Goal: Task Accomplishment & Management: Manage account settings

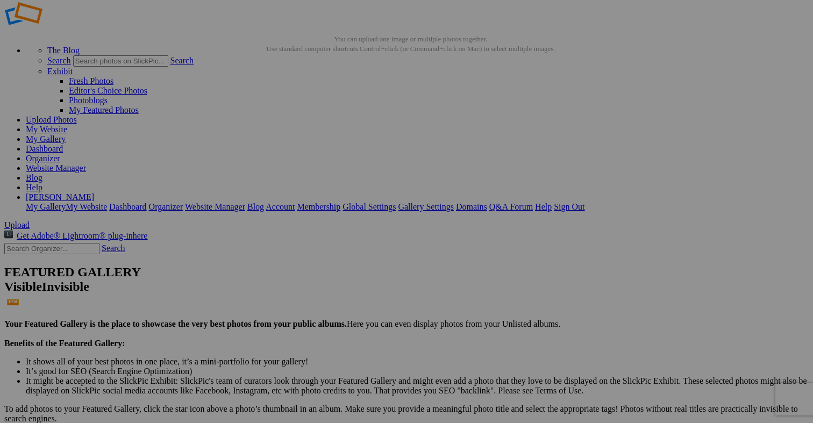
scroll to position [15, 0]
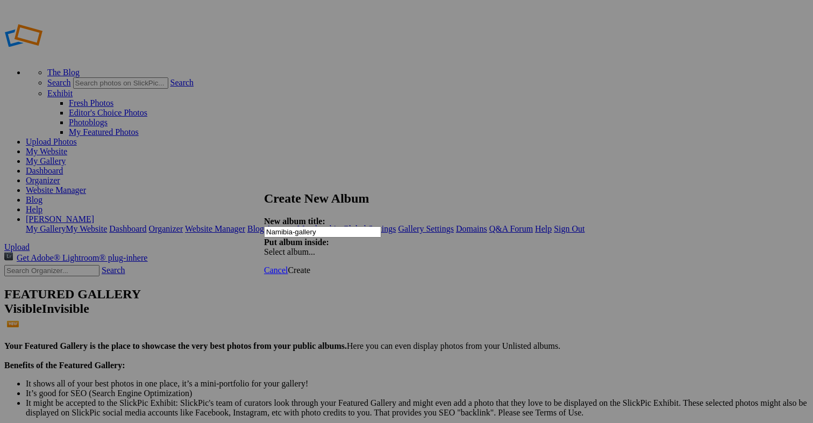
type input "Namibia-gallery"
click at [310, 266] on span "Create" at bounding box center [299, 270] width 23 height 9
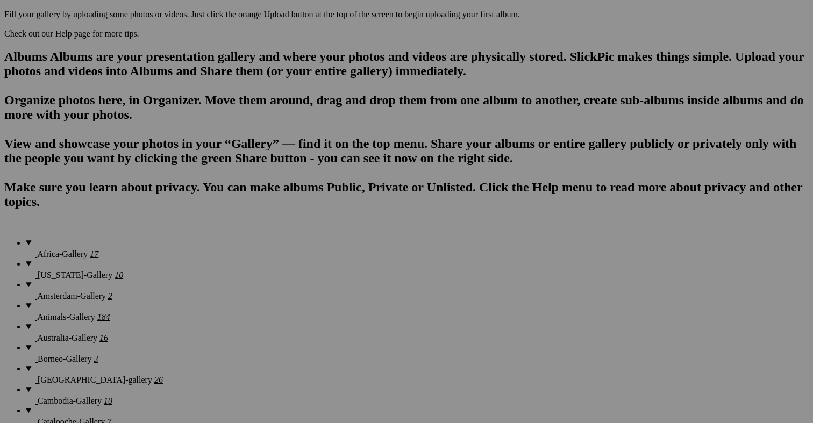
scroll to position [646, 0]
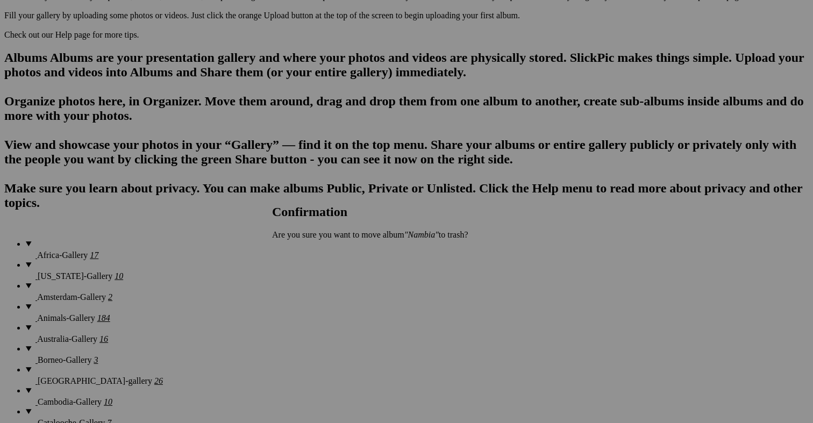
click at [308, 252] on span "Yes" at bounding box center [302, 252] width 12 height 9
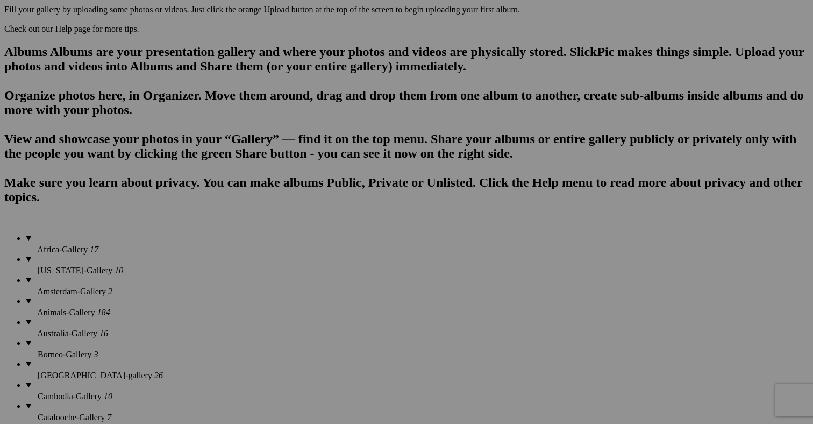
scroll to position [646, 0]
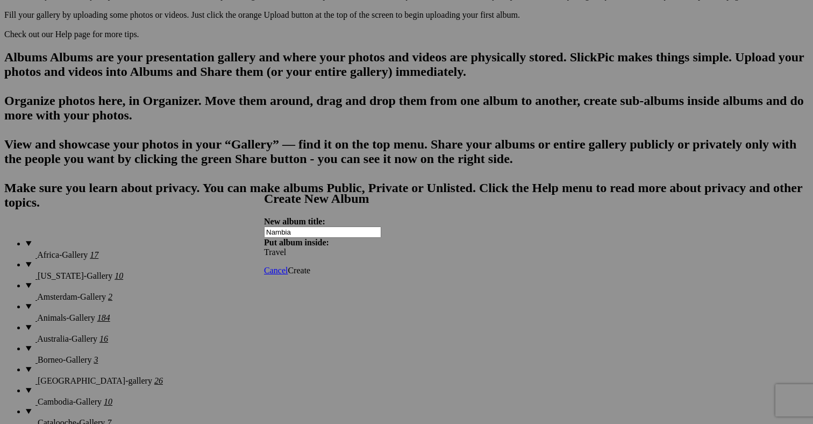
click at [306, 226] on input "Nambia" at bounding box center [322, 231] width 117 height 11
type input "Namibia"
click at [310, 266] on span "Create" at bounding box center [299, 270] width 23 height 9
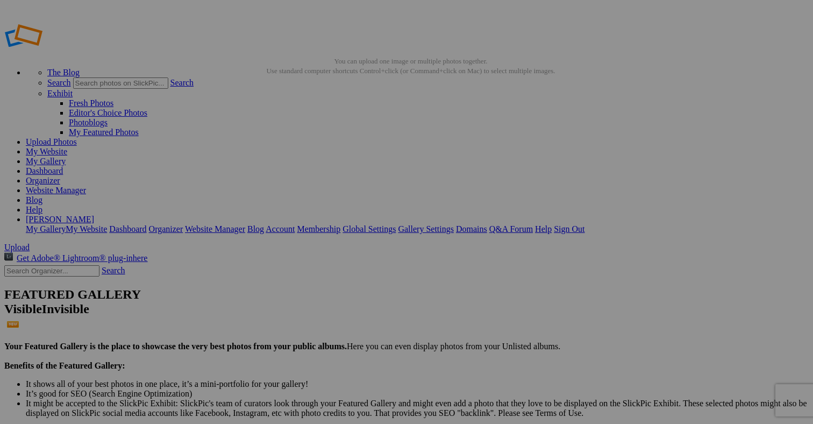
scroll to position [0, 0]
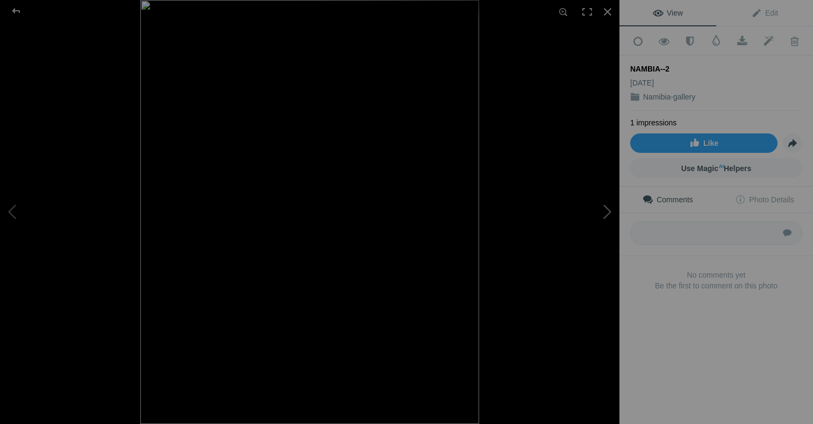
click at [608, 211] on button at bounding box center [579, 212] width 81 height 153
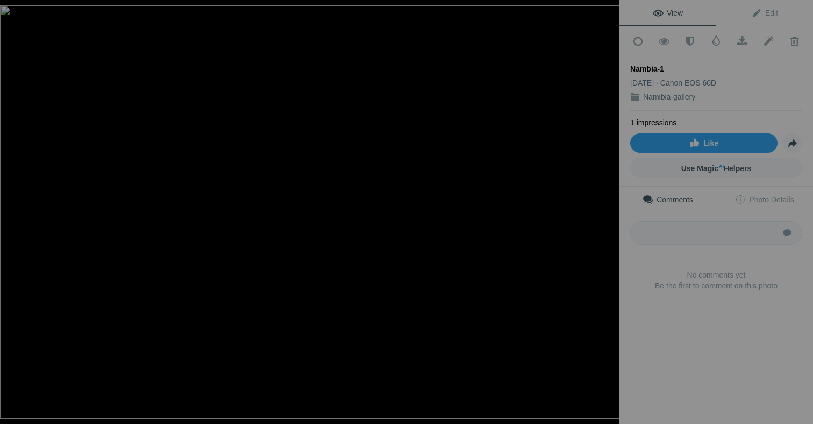
click at [608, 211] on button at bounding box center [579, 212] width 81 height 153
click at [11, 211] on button at bounding box center [40, 212] width 81 height 153
click at [603, 10] on div at bounding box center [608, 12] width 24 height 24
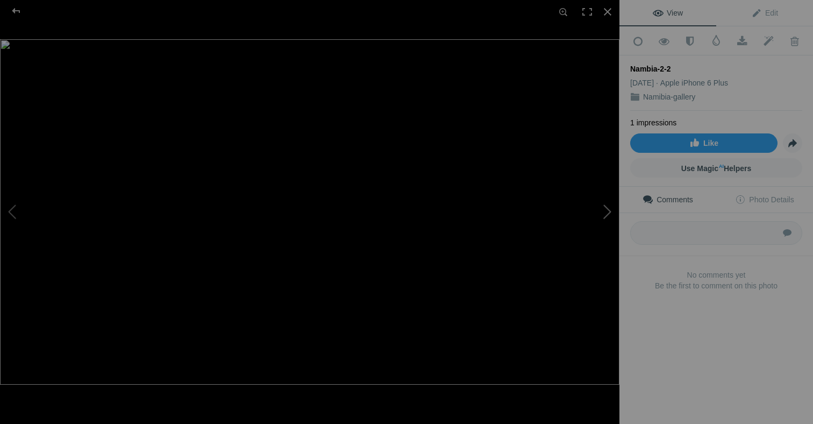
click at [603, 213] on button at bounding box center [579, 212] width 81 height 153
click at [606, 13] on div at bounding box center [608, 12] width 24 height 24
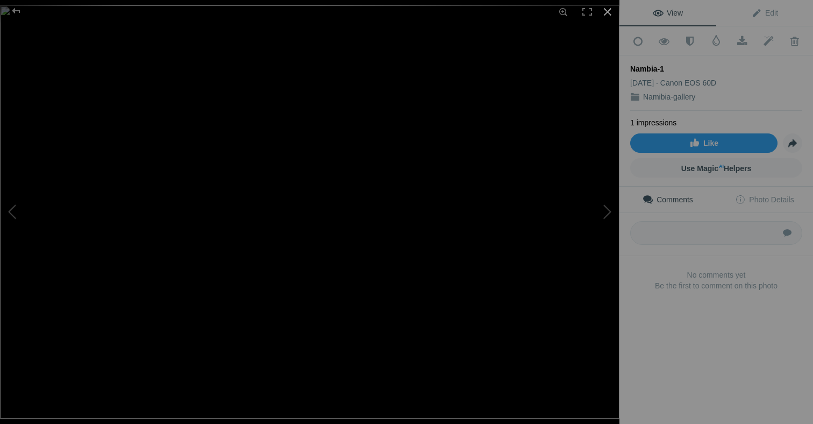
click at [609, 8] on div at bounding box center [608, 12] width 24 height 24
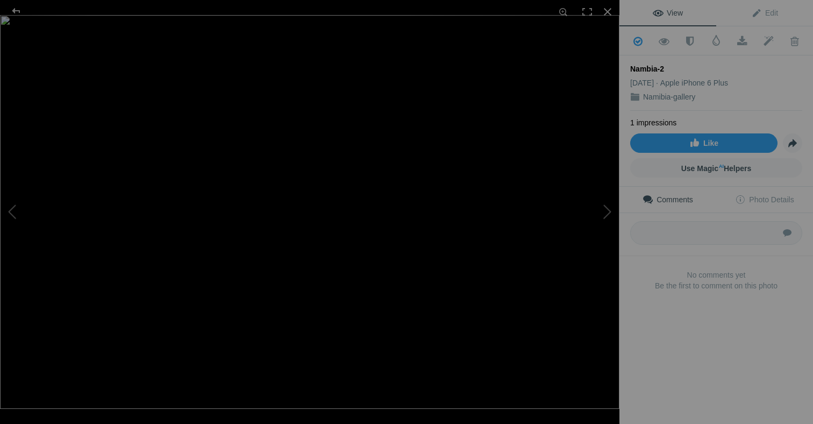
click at [453, 136] on img at bounding box center [309, 212] width 619 height 394
click at [453, 136] on img at bounding box center [178, 281] width 1187 height 755
click at [608, 8] on div at bounding box center [608, 12] width 24 height 24
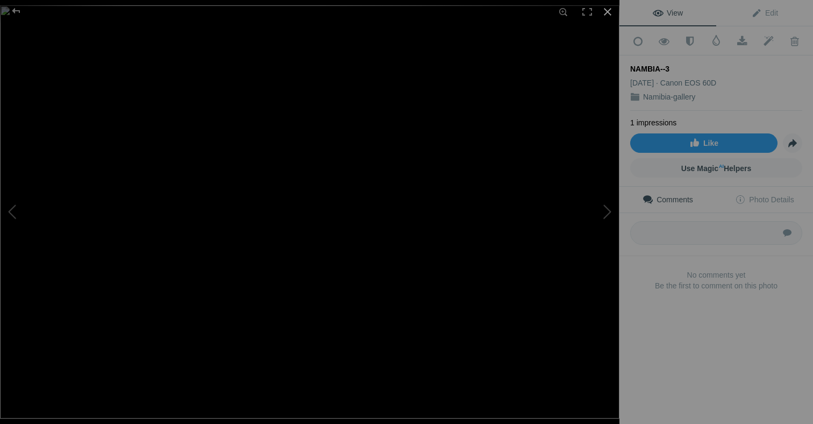
click at [608, 9] on div at bounding box center [608, 12] width 24 height 24
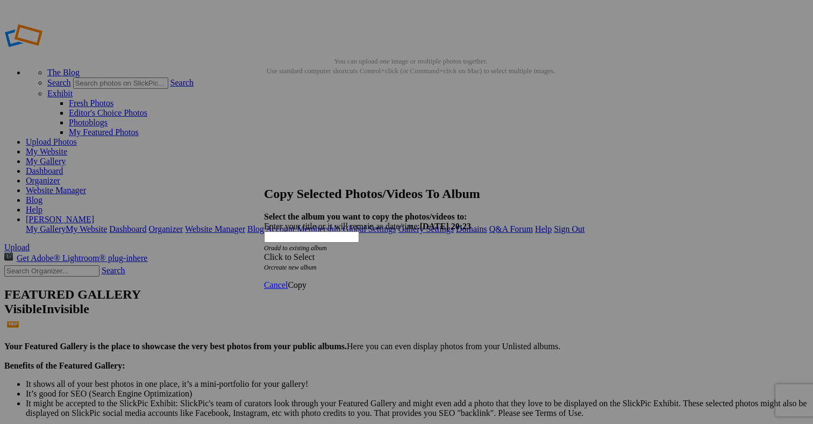
click at [373, 252] on div "Click to Select" at bounding box center [406, 257] width 285 height 10
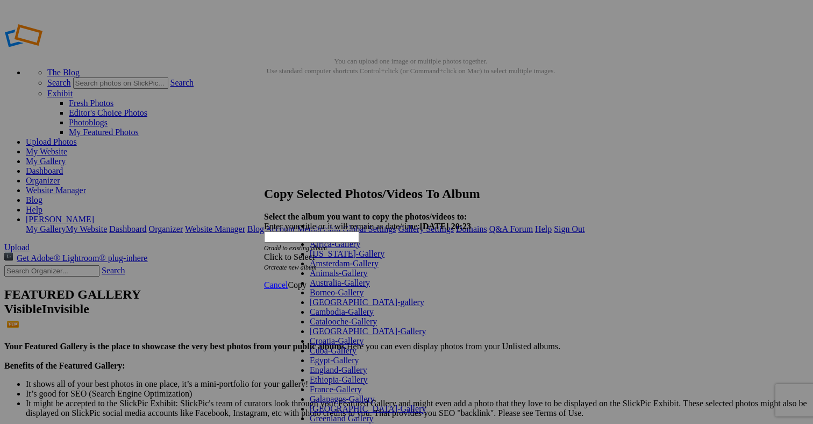
scroll to position [494, 0]
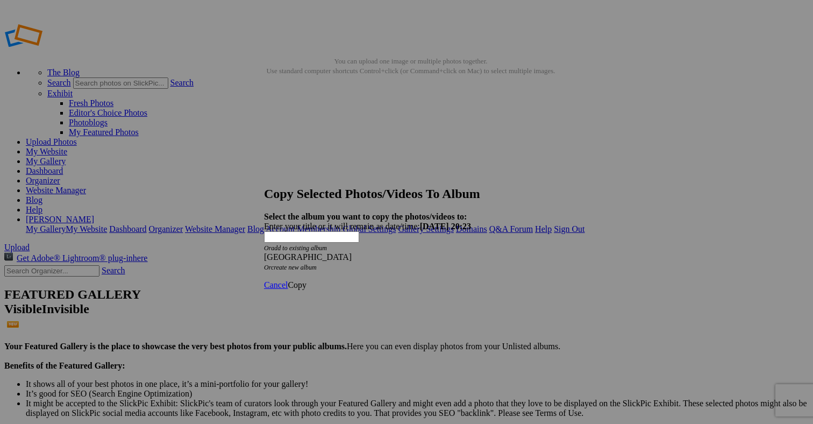
click at [307, 280] on span "Copy" at bounding box center [297, 284] width 19 height 9
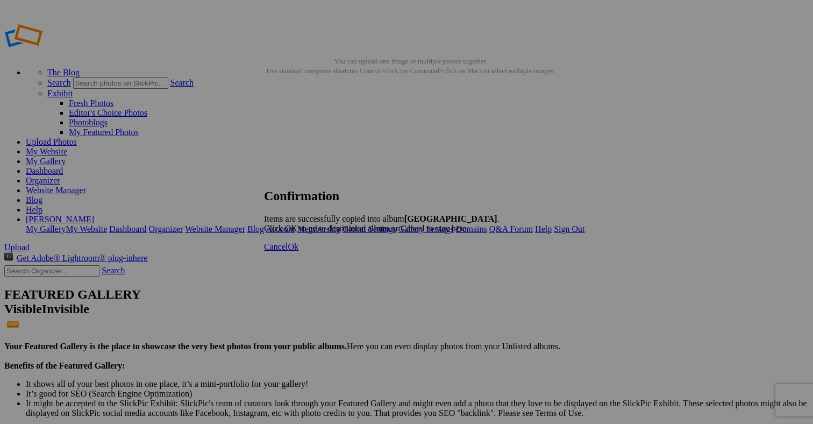
click at [298, 251] on span "Ok" at bounding box center [293, 246] width 11 height 9
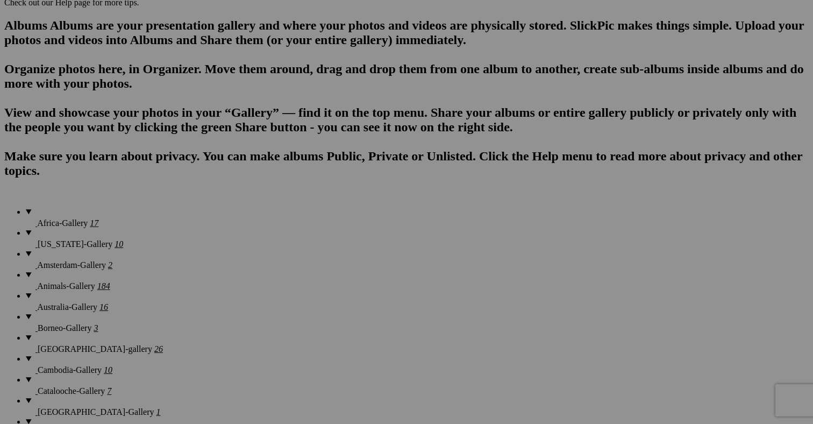
scroll to position [669, 0]
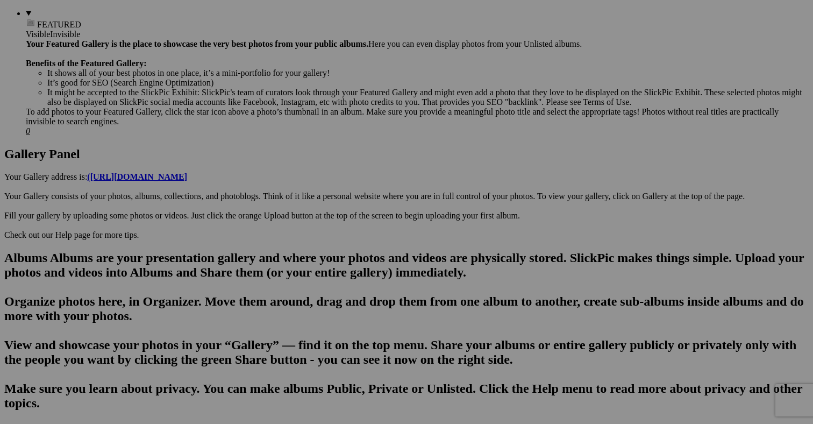
scroll to position [448, 0]
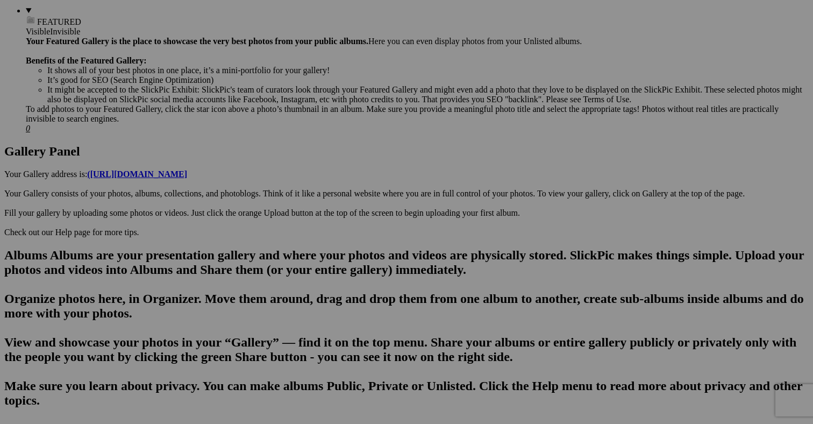
drag, startPoint x: 188, startPoint y: 348, endPoint x: 389, endPoint y: 113, distance: 309.7
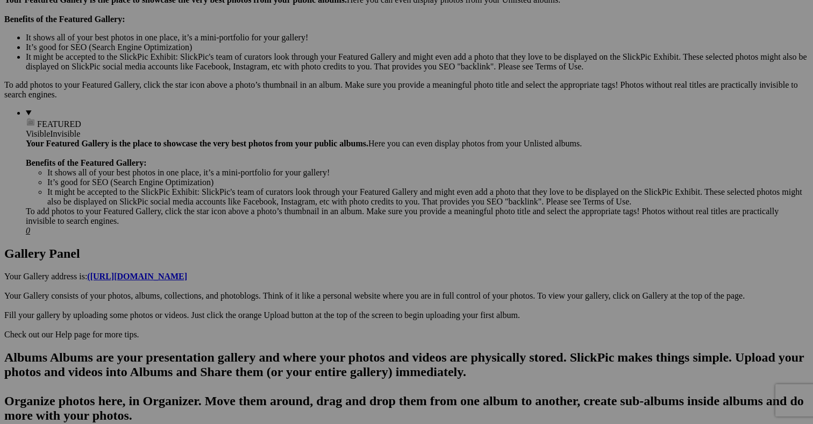
scroll to position [343, 0]
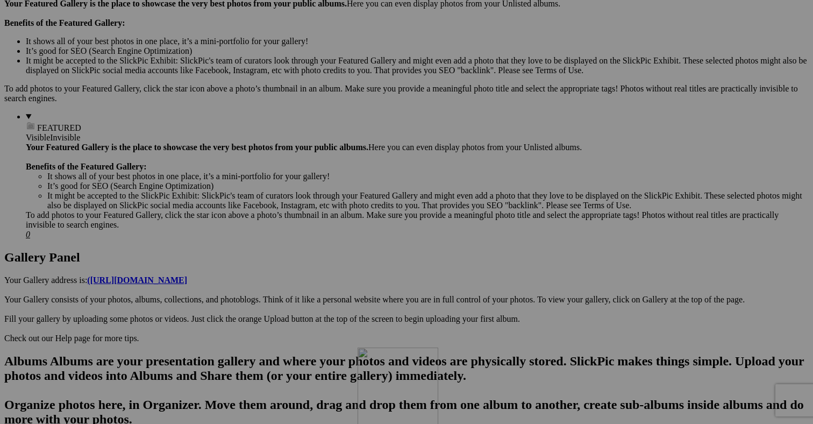
drag, startPoint x: 391, startPoint y: 184, endPoint x: 512, endPoint y: 97, distance: 149.1
drag, startPoint x: 512, startPoint y: 97, endPoint x: 621, endPoint y: 94, distance: 108.7
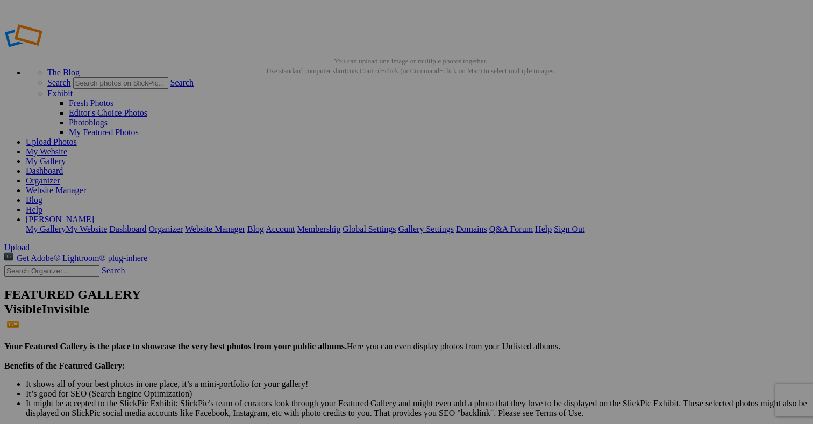
scroll to position [0, 0]
